Goal: Task Accomplishment & Management: Use online tool/utility

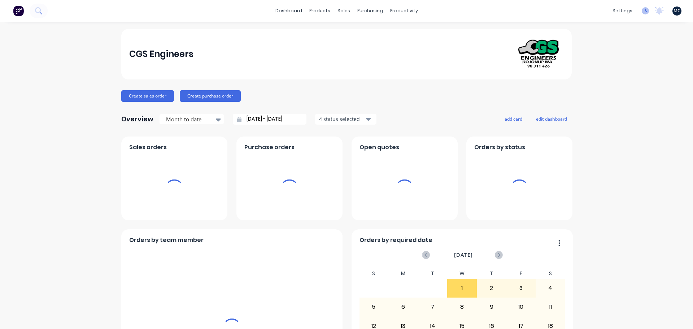
click at [642, 12] on icon at bounding box center [645, 10] width 7 height 7
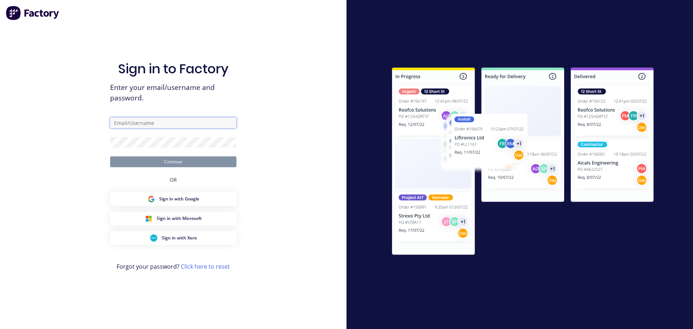
type input "[PERSON_NAME][EMAIL_ADDRESS][DOMAIN_NAME]"
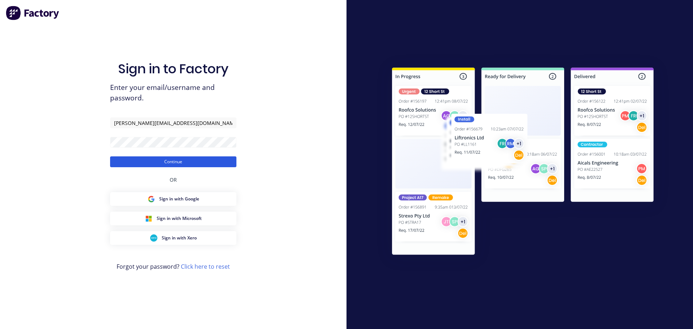
click at [165, 160] on button "Continue" at bounding box center [173, 161] width 126 height 11
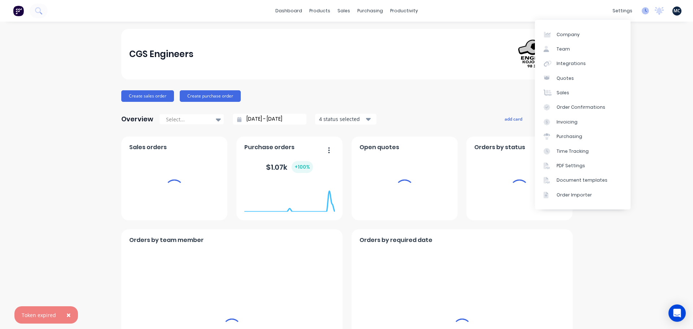
click at [645, 11] on icon at bounding box center [646, 11] width 2 height 4
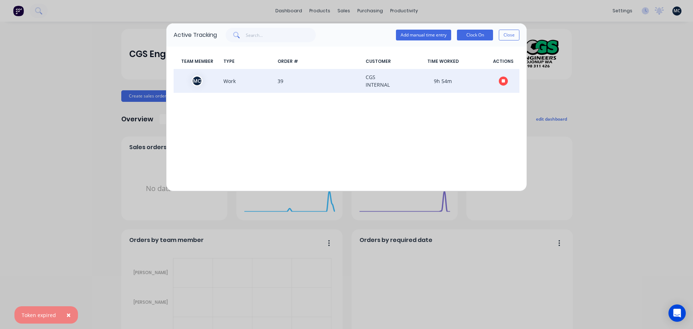
click at [503, 81] on icon "button" at bounding box center [504, 81] width 4 height 4
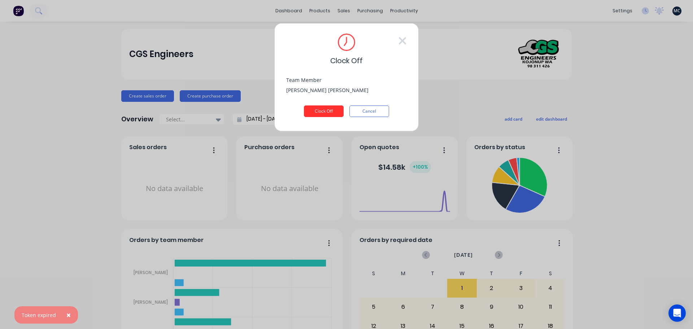
click at [328, 111] on button "Clock Off" at bounding box center [324, 111] width 40 height 12
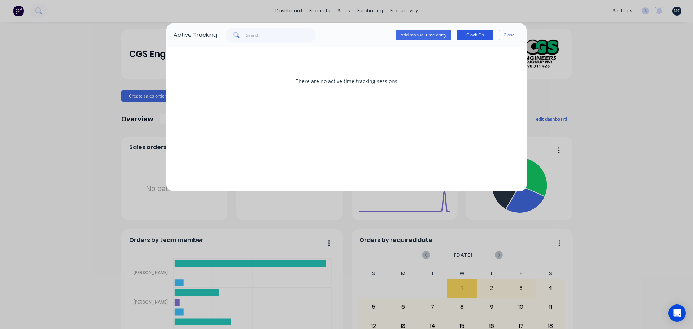
click at [471, 37] on button "Clock On" at bounding box center [475, 35] width 36 height 11
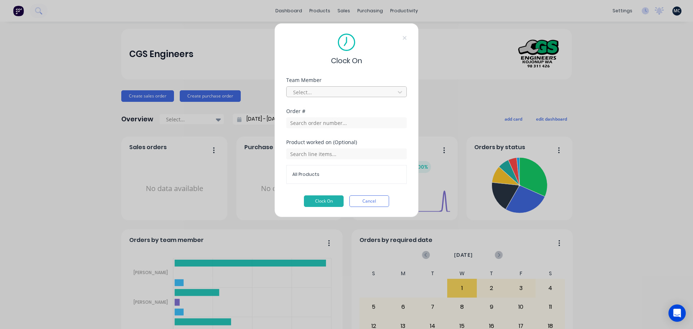
click at [318, 94] on div at bounding box center [341, 92] width 99 height 9
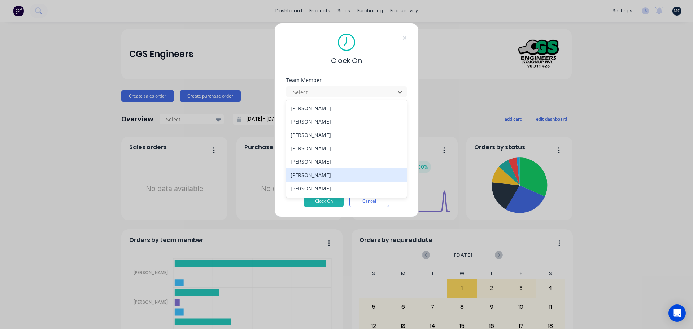
click at [318, 175] on div "[PERSON_NAME]" at bounding box center [346, 174] width 121 height 13
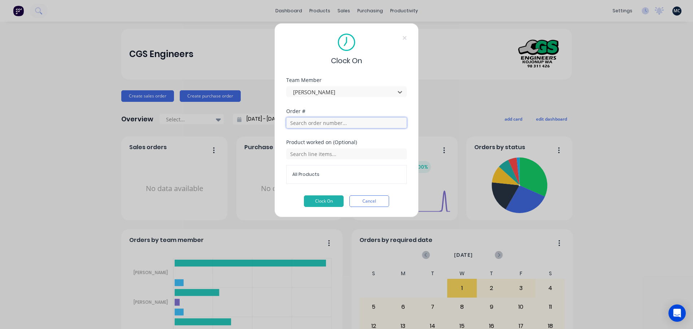
click at [351, 125] on input "text" at bounding box center [346, 122] width 121 height 11
type input "g"
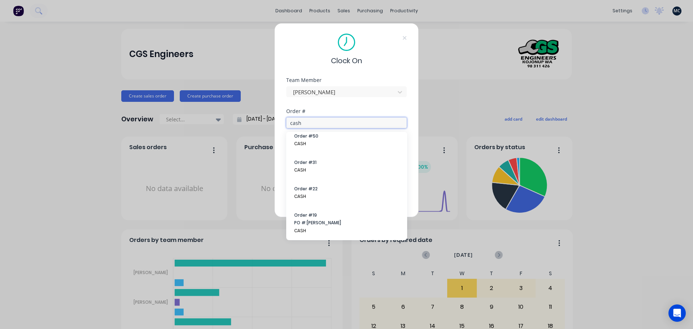
scroll to position [207, 0]
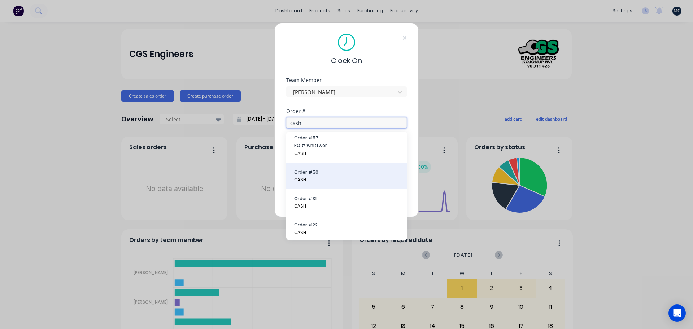
type input "cash"
click at [325, 176] on span "CASH" at bounding box center [346, 179] width 105 height 6
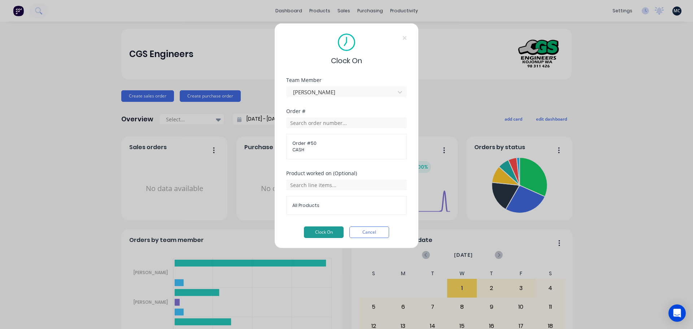
click at [328, 234] on button "Clock On" at bounding box center [324, 232] width 40 height 12
